Goal: Transaction & Acquisition: Register for event/course

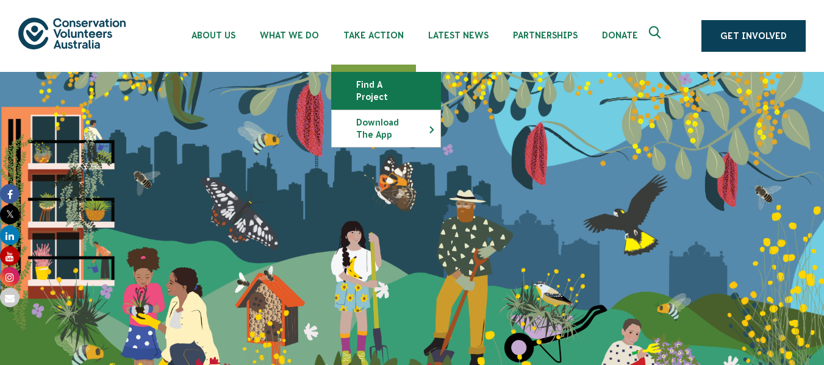
click at [369, 88] on link "Find a project" at bounding box center [386, 91] width 109 height 37
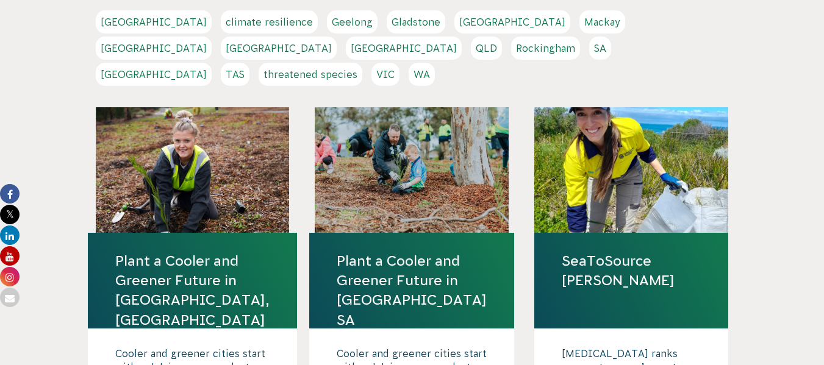
scroll to position [294, 0]
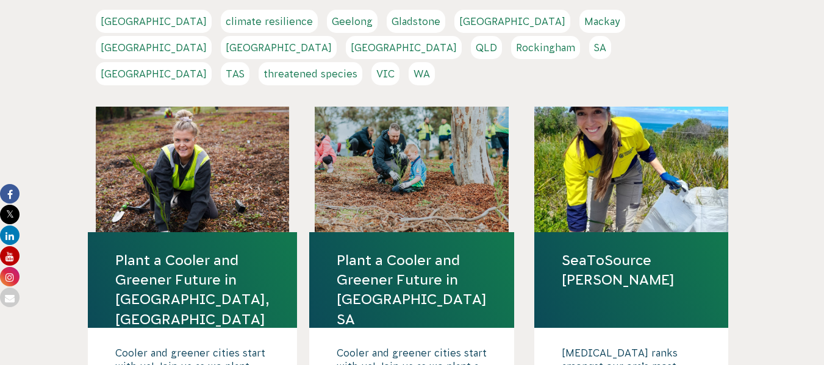
click at [400, 62] on link "VIC" at bounding box center [386, 73] width 28 height 23
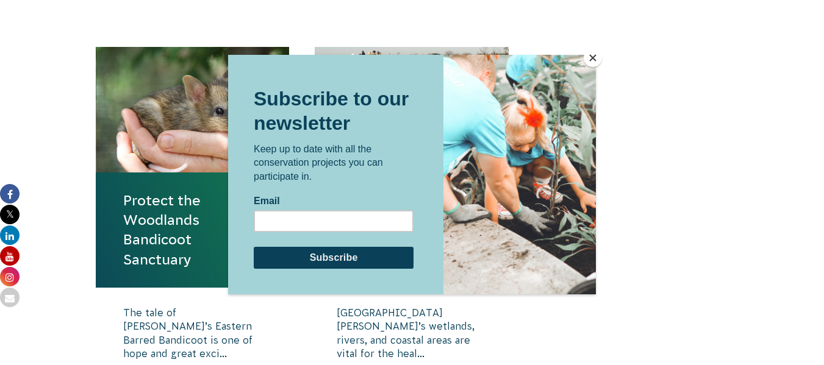
scroll to position [422, 0]
click at [82, 259] on div at bounding box center [412, 182] width 824 height 365
click at [594, 60] on button "Close" at bounding box center [593, 58] width 18 height 18
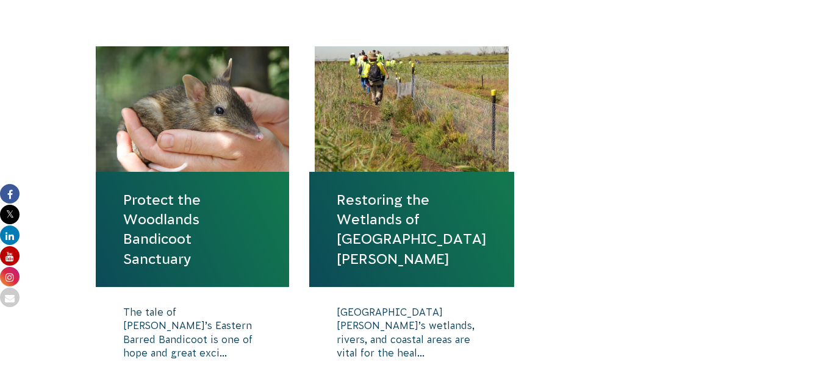
click at [146, 209] on link "Protect the Woodlands Bandicoot Sanctuary" at bounding box center [192, 229] width 139 height 79
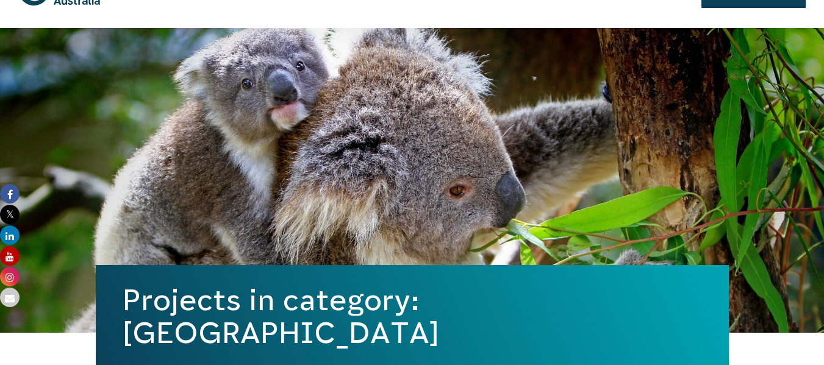
scroll to position [0, 0]
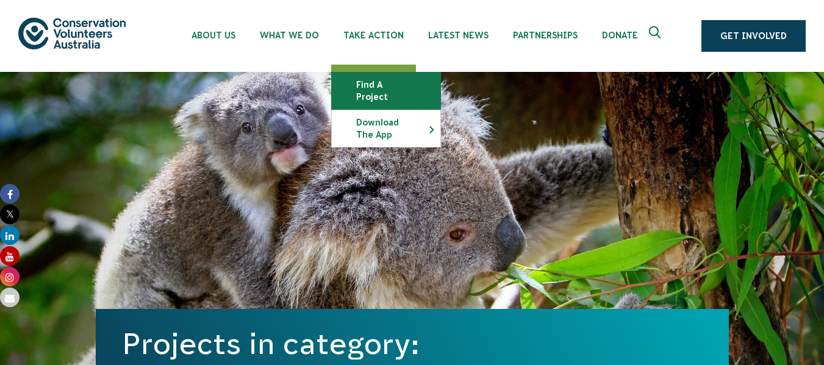
click at [375, 85] on link "Find a project" at bounding box center [386, 91] width 109 height 37
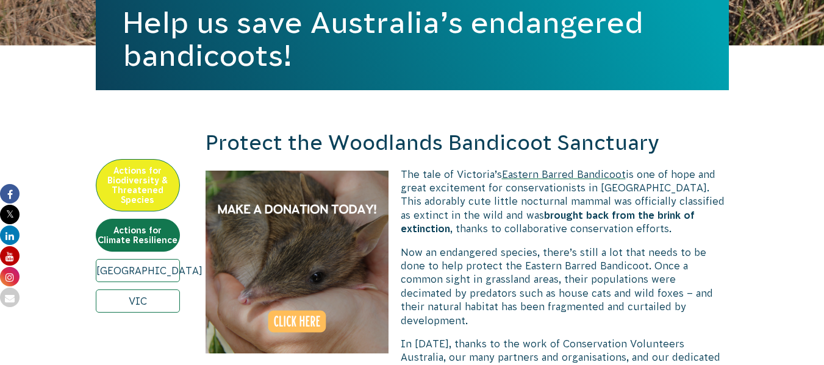
scroll to position [322, 0]
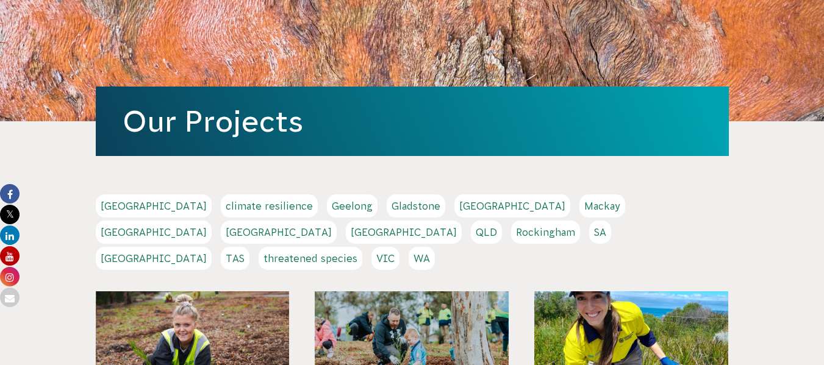
scroll to position [110, 0]
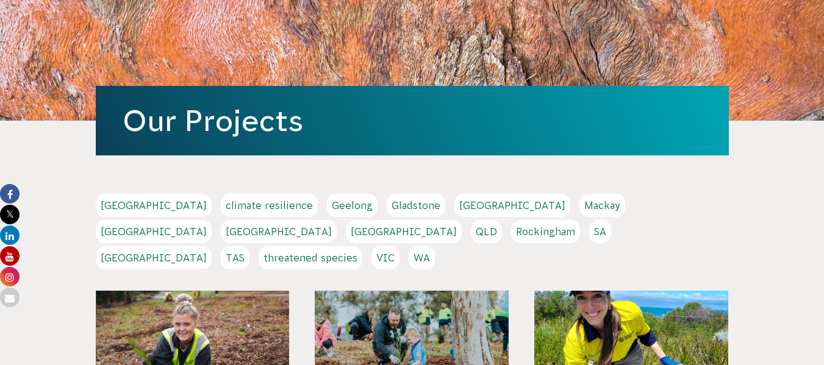
click at [327, 205] on link "Geelong" at bounding box center [352, 205] width 51 height 23
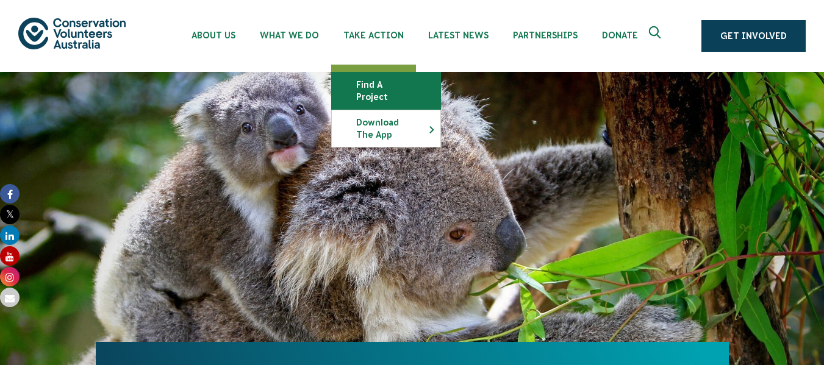
click at [379, 86] on link "Find a project" at bounding box center [386, 91] width 109 height 37
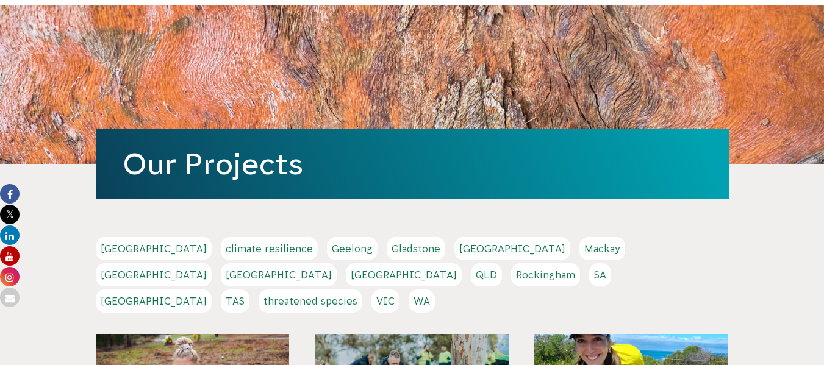
scroll to position [66, 0]
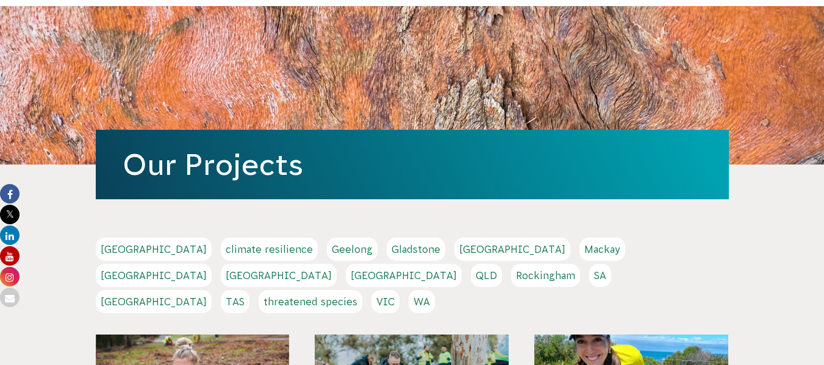
click at [502, 264] on link "QLD" at bounding box center [486, 275] width 31 height 23
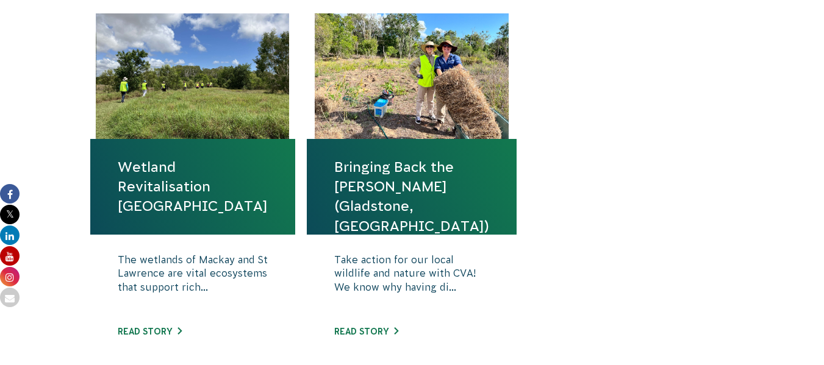
scroll to position [842, 0]
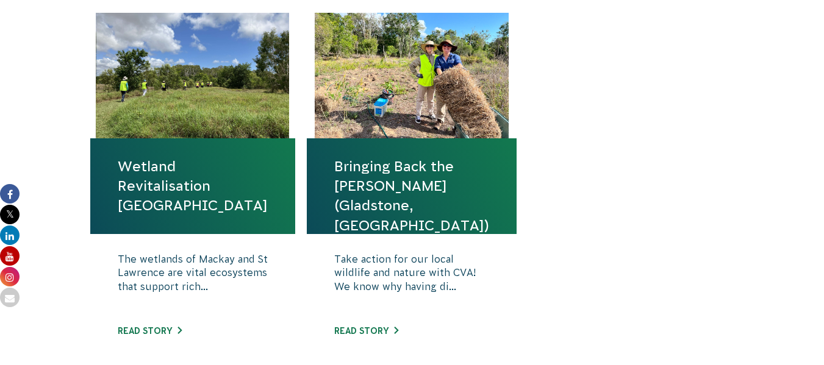
click at [415, 169] on link "Bringing Back the [PERSON_NAME] (Gladstone, [GEOGRAPHIC_DATA])" at bounding box center [411, 196] width 155 height 79
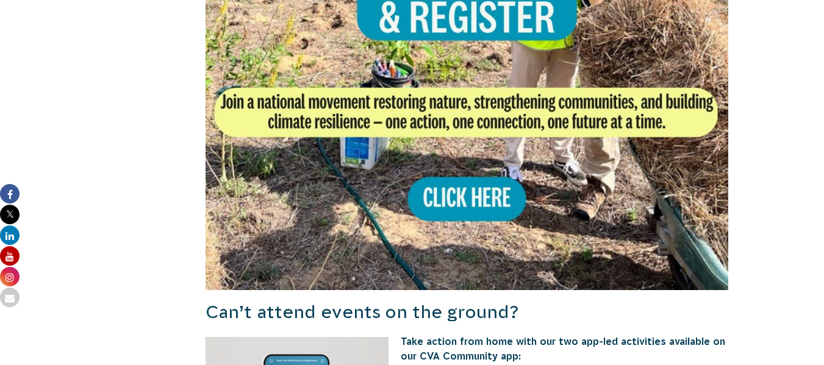
scroll to position [1132, 0]
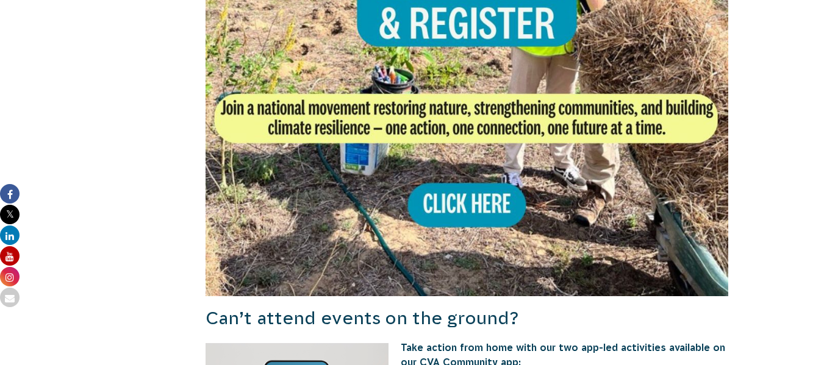
click at [467, 163] on img at bounding box center [467, 34] width 523 height 523
